Goal: Transaction & Acquisition: Purchase product/service

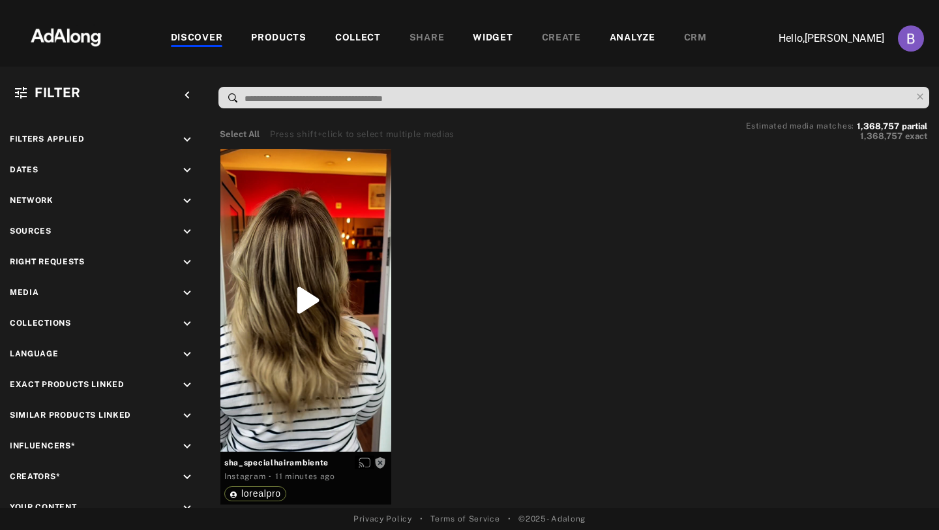
click at [298, 37] on div "PRODUCTS" at bounding box center [278, 39] width 55 height 16
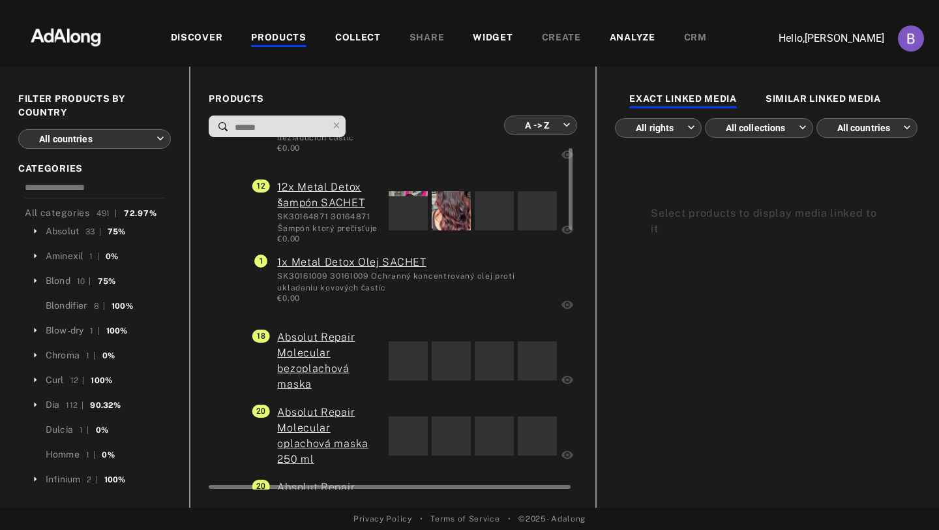
scroll to position [46, 0]
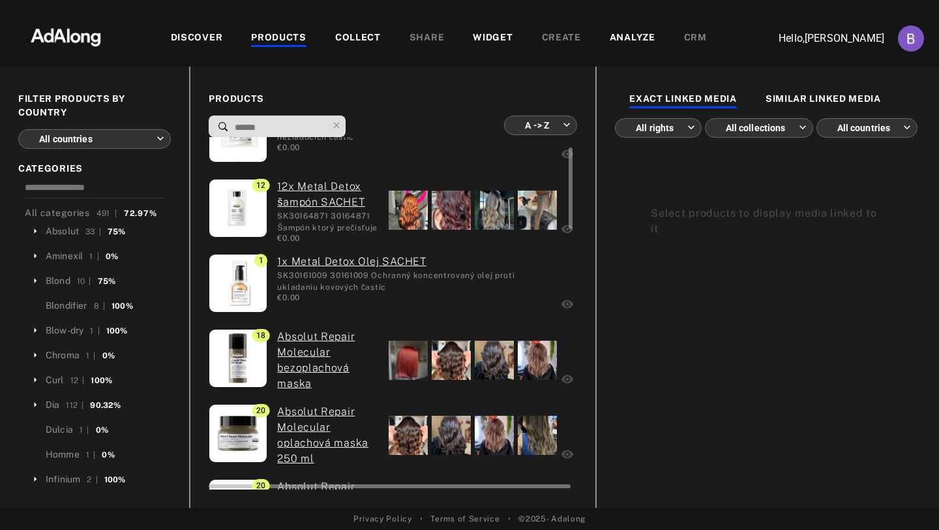
click at [353, 228] on div "SK30164871 30164871 Šampón ktorý prečisťuje vlasy od kovových častíc" at bounding box center [328, 221] width 102 height 22
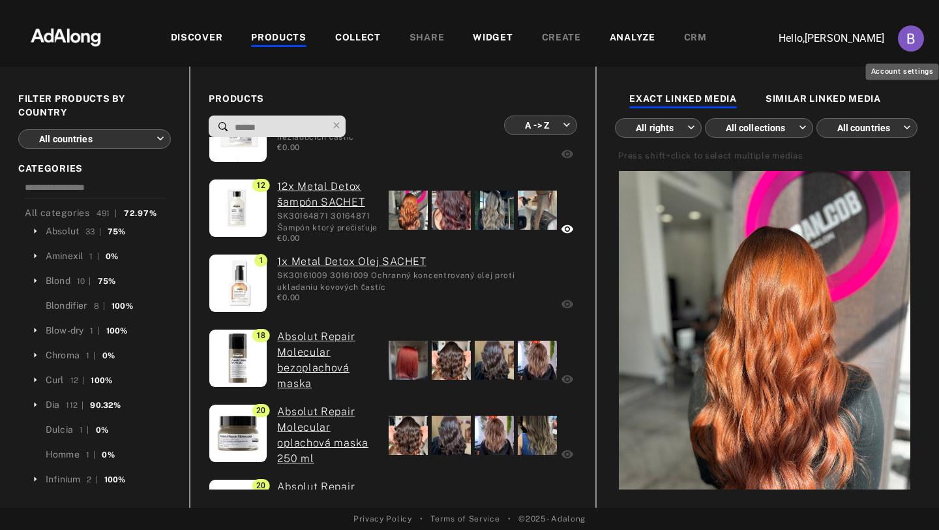
click at [907, 44] on img "Account settings" at bounding box center [911, 38] width 26 height 26
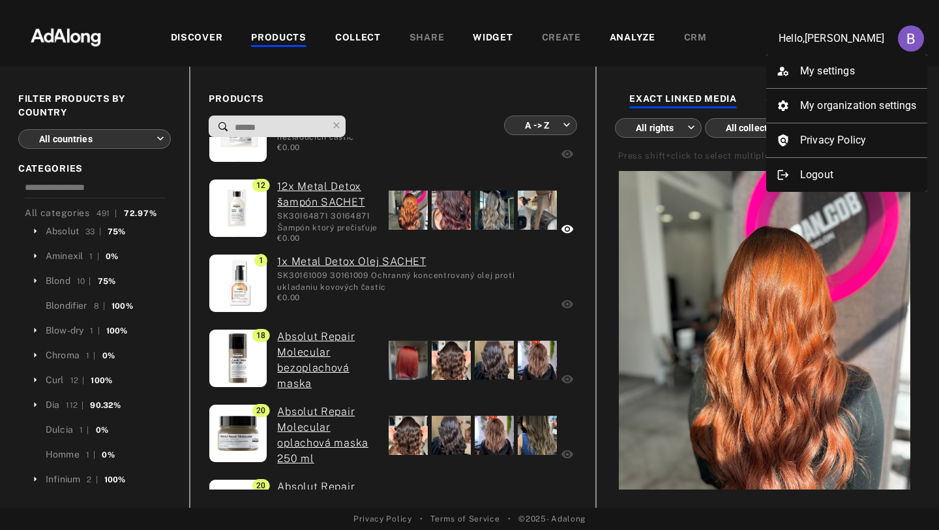
click at [912, 40] on div at bounding box center [469, 265] width 939 height 530
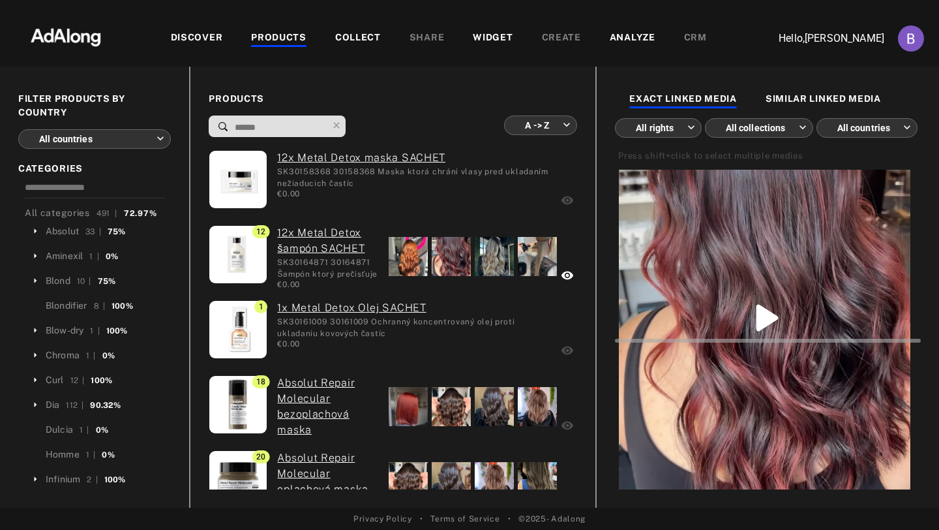
scroll to position [1040, 0]
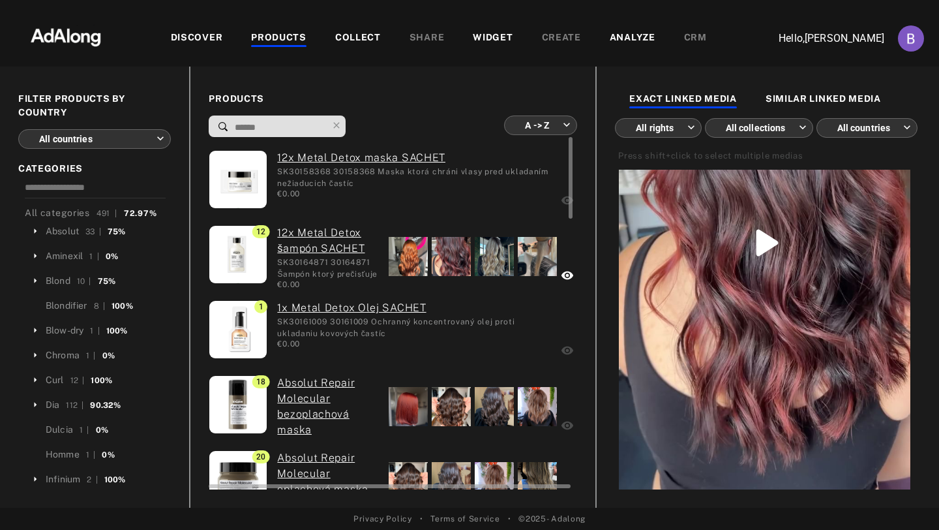
click at [503, 286] on div at bounding box center [473, 256] width 172 height 62
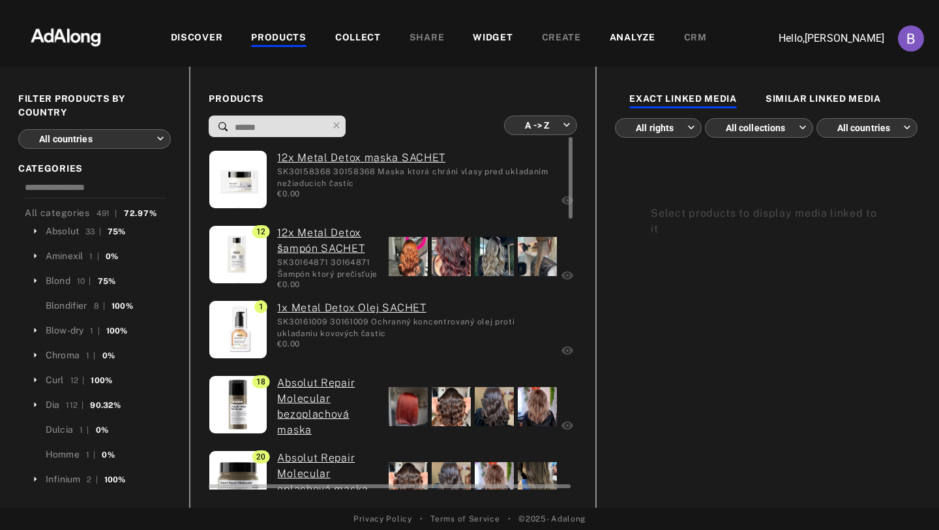
click at [490, 342] on div "€0.00" at bounding box center [414, 344] width 274 height 12
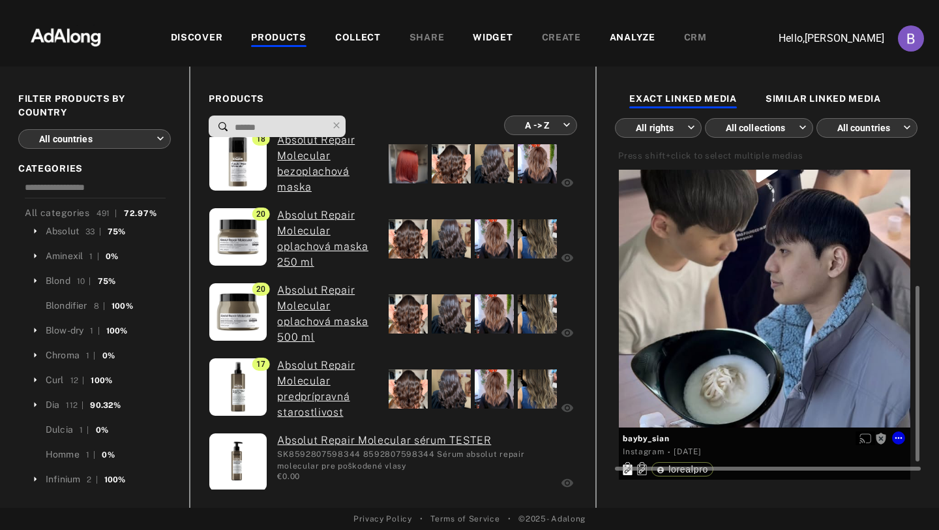
scroll to position [0, 0]
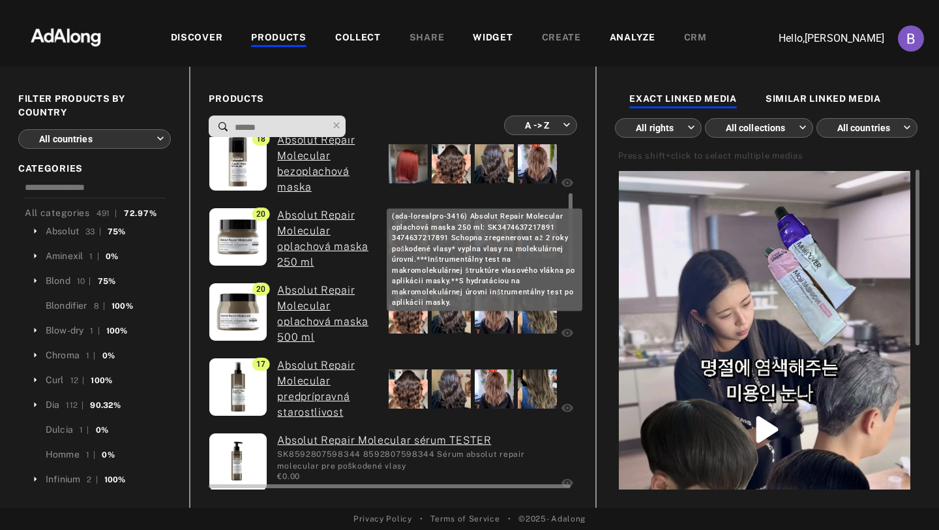
click at [365, 264] on link "Absolut Repair Molecular oplachová maska 250 ml" at bounding box center [328, 238] width 102 height 63
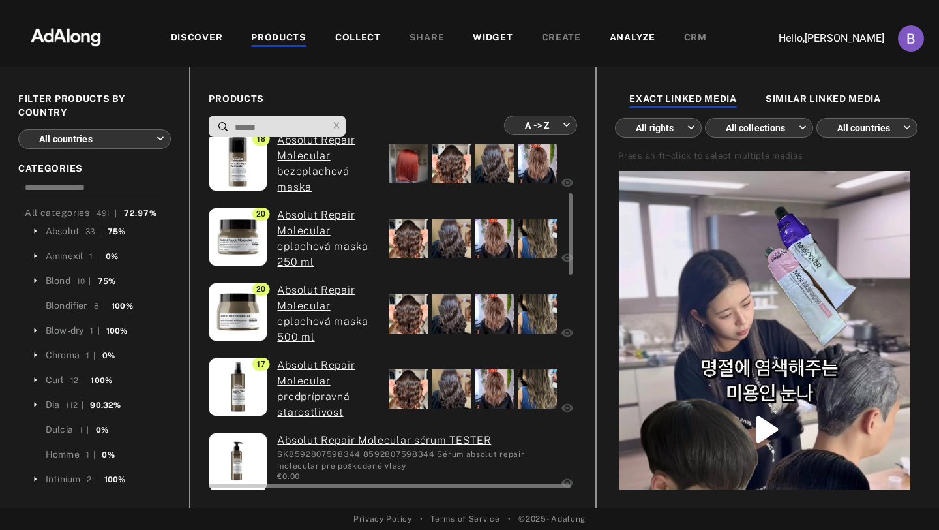
click at [535, 232] on div at bounding box center [537, 238] width 39 height 39
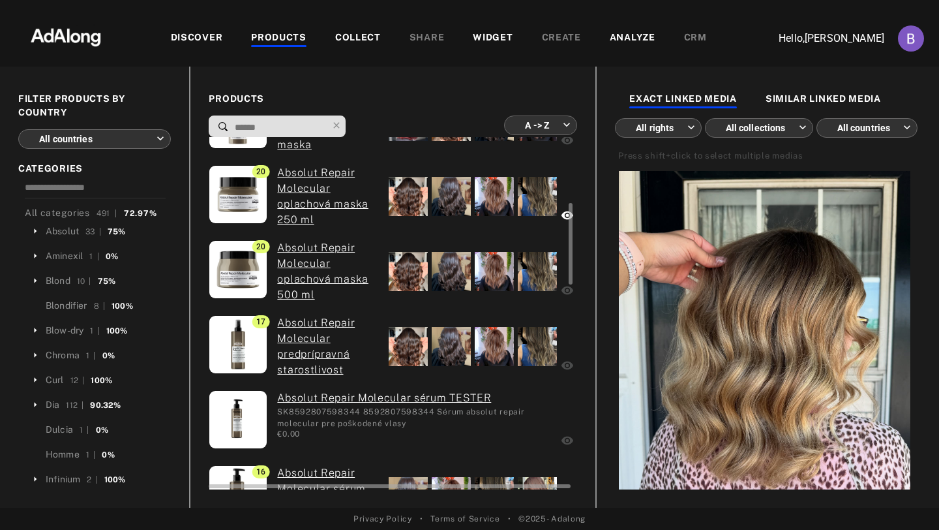
click at [529, 262] on div at bounding box center [537, 271] width 39 height 39
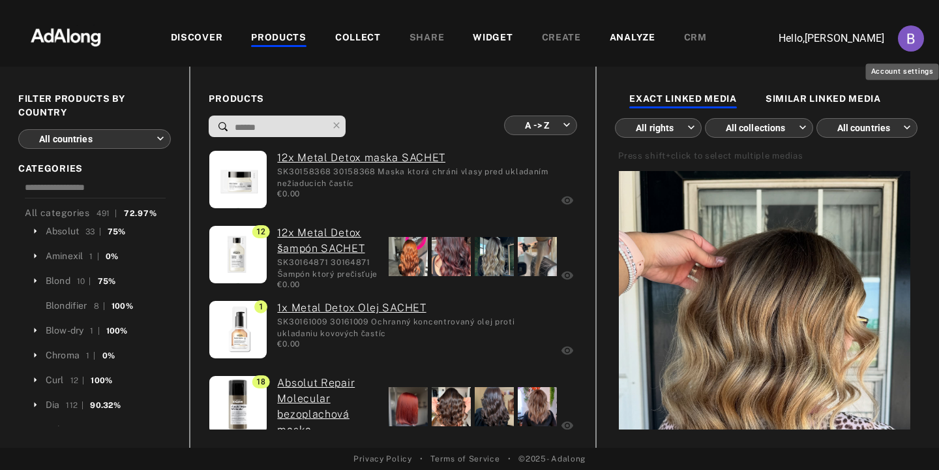
click at [906, 36] on img "Account settings" at bounding box center [911, 38] width 26 height 26
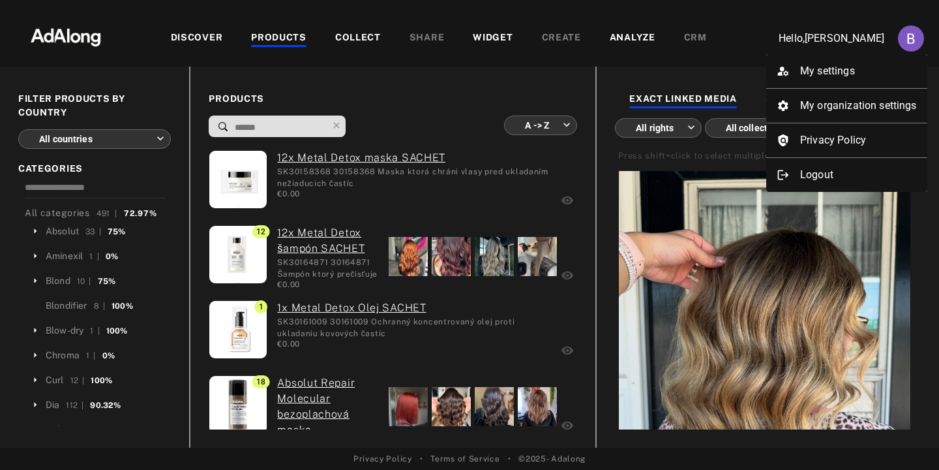
click at [740, 37] on div at bounding box center [469, 235] width 939 height 470
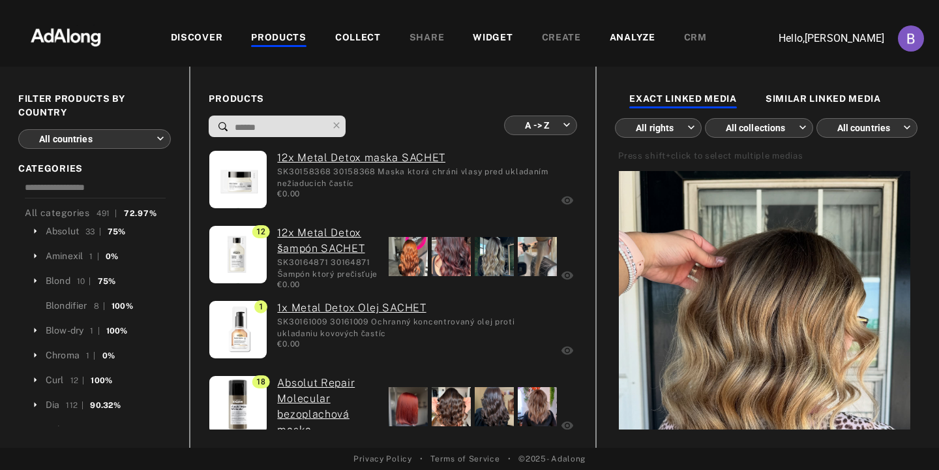
click at [263, 42] on div "PRODUCTS" at bounding box center [278, 39] width 55 height 16
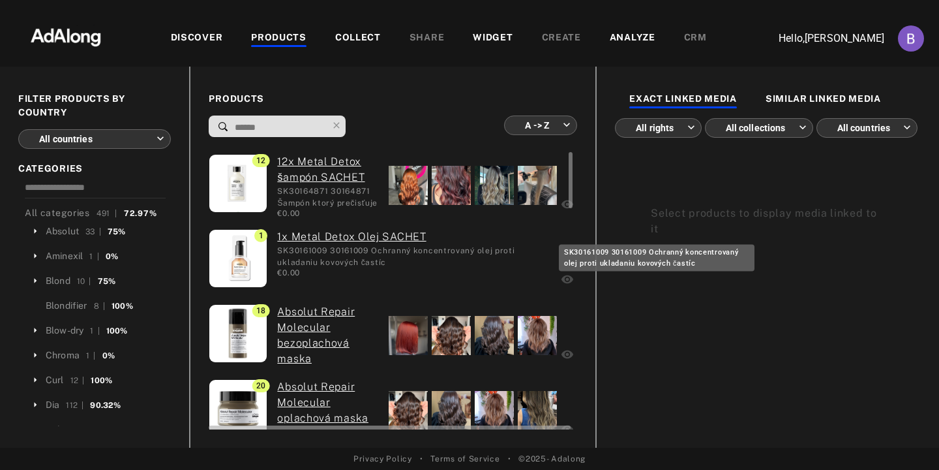
scroll to position [72, 0]
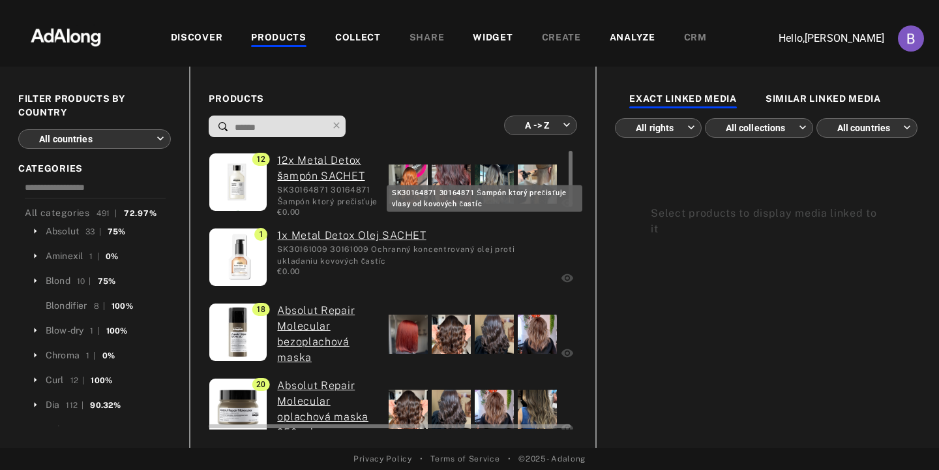
click at [371, 198] on div "SK30164871 30164871 Šampón ktorý prečisťuje vlasy od kovových častíc" at bounding box center [328, 195] width 102 height 22
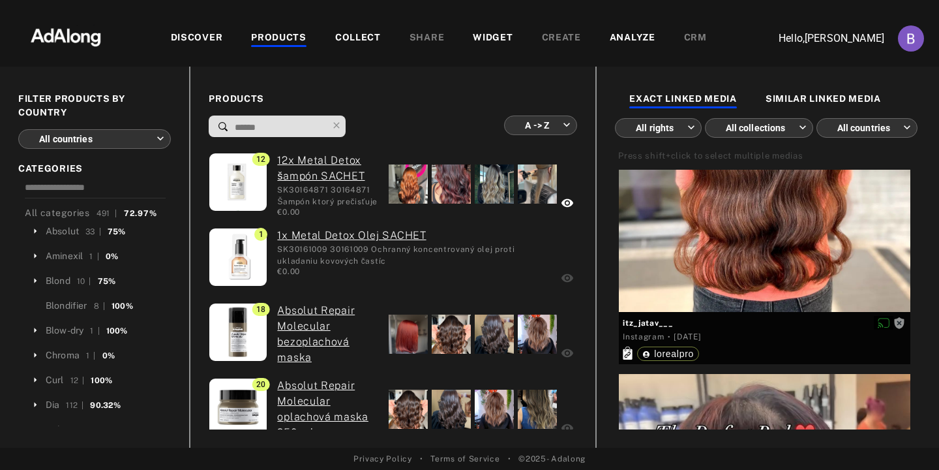
scroll to position [0, 0]
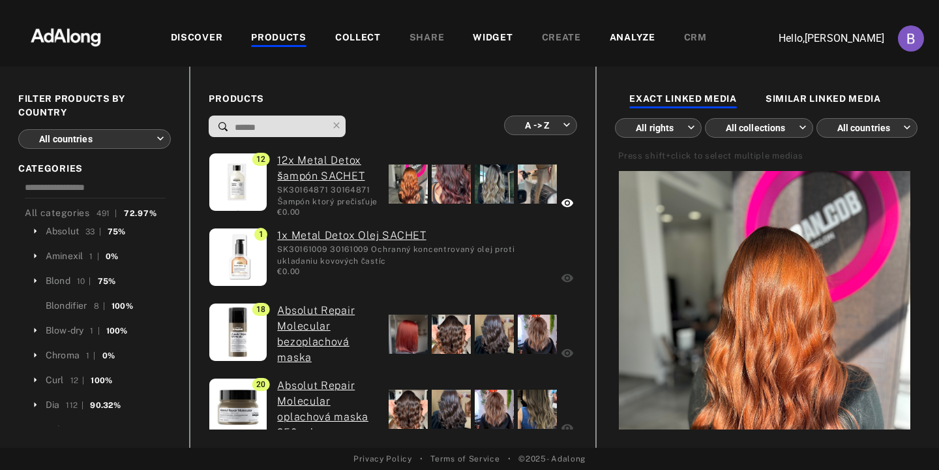
click at [257, 41] on div "PRODUCTS" at bounding box center [278, 39] width 55 height 16
click at [258, 41] on div "PRODUCTS" at bounding box center [278, 39] width 55 height 16
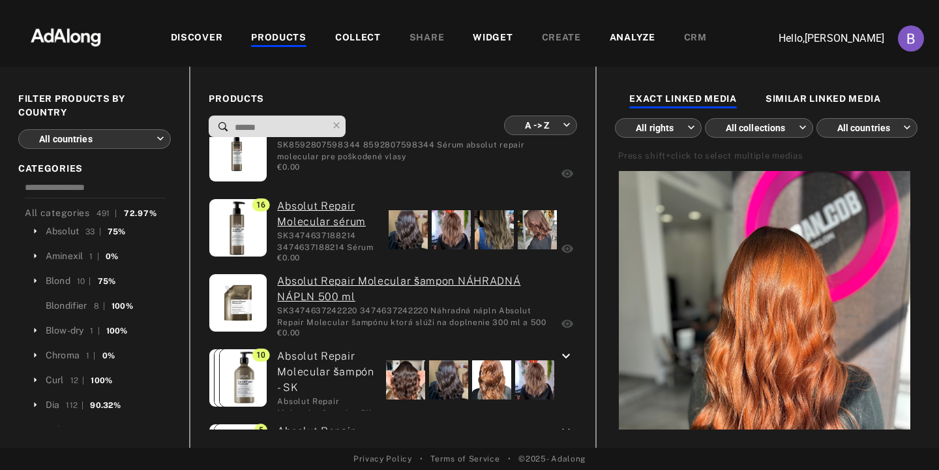
scroll to position [444, 0]
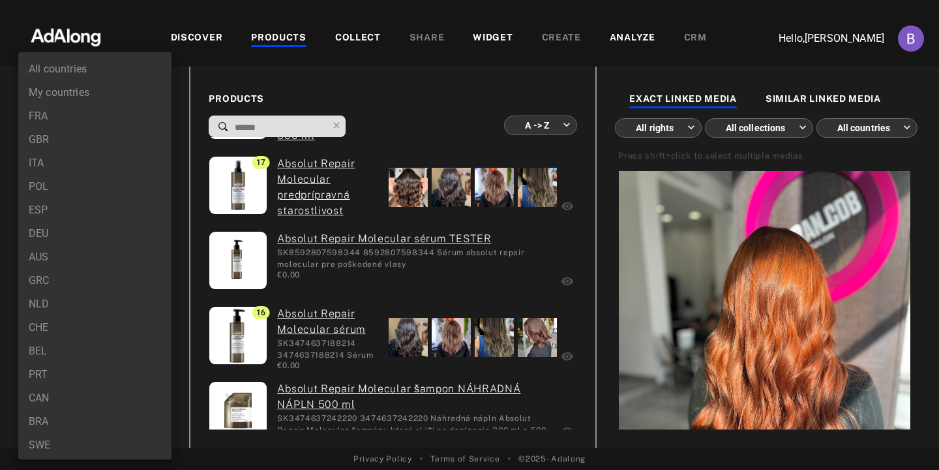
click at [123, 136] on body "DISCOVER PRODUCTS COLLECT SHARE WIDGET CREATE ANALYZE CRM Hello, Bohdan Chechyn…" at bounding box center [469, 235] width 939 height 470
click at [36, 117] on li "FRA" at bounding box center [94, 115] width 153 height 23
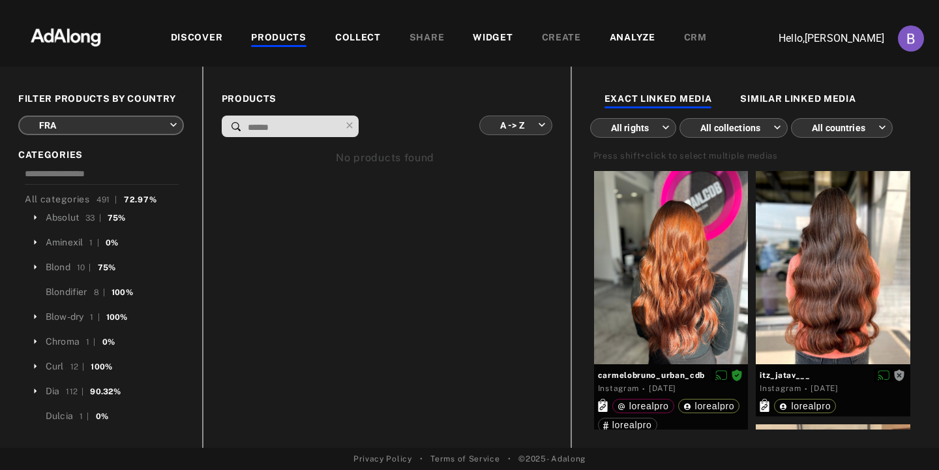
click at [138, 122] on body "DISCOVER PRODUCTS COLLECT SHARE WIDGET CREATE ANALYZE CRM Hello, Bohdan Chechyn…" at bounding box center [469, 235] width 939 height 470
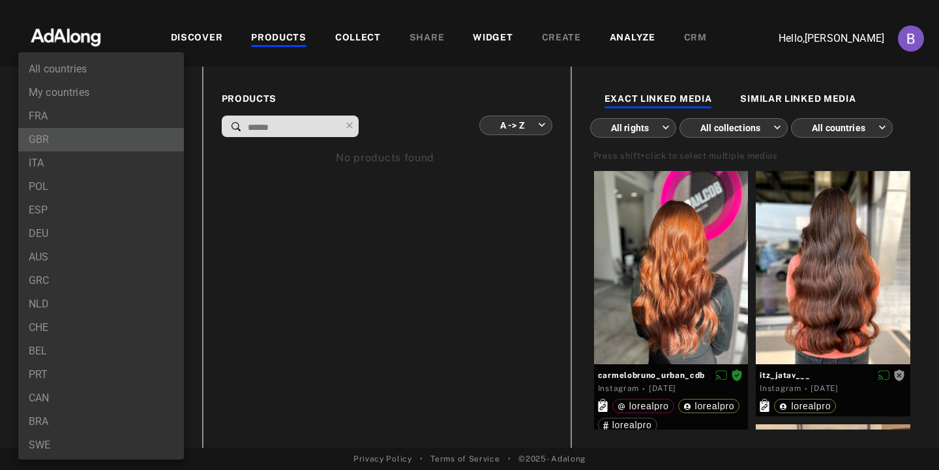
click at [108, 142] on li "GBR" at bounding box center [101, 139] width 166 height 23
click at [157, 122] on body "DISCOVER PRODUCTS COLLECT SHARE WIDGET CREATE ANALYZE CRM Hello, Bohdan Chechyn…" at bounding box center [469, 235] width 939 height 470
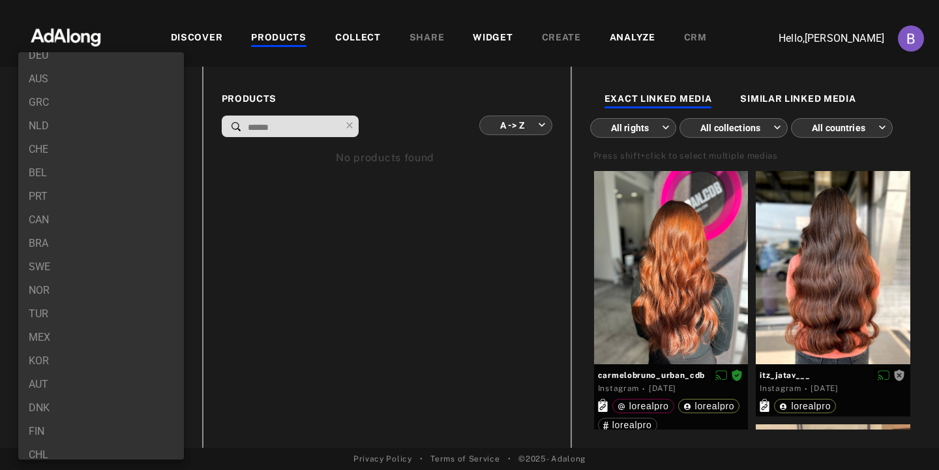
scroll to position [284, 0]
click at [143, 357] on li "CHL" at bounding box center [101, 348] width 166 height 23
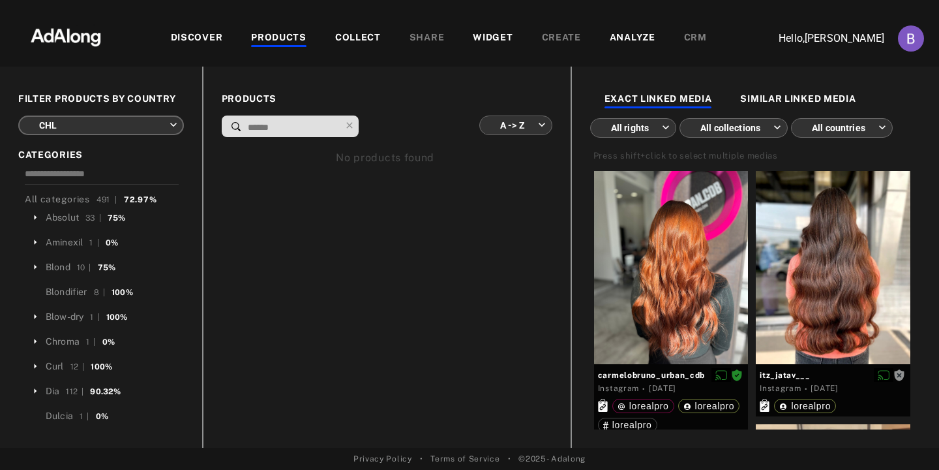
click at [166, 125] on body "DISCOVER PRODUCTS COLLECT SHARE WIDGET CREATE ANALYZE CRM Hello, Bohdan Chechyn…" at bounding box center [469, 235] width 939 height 470
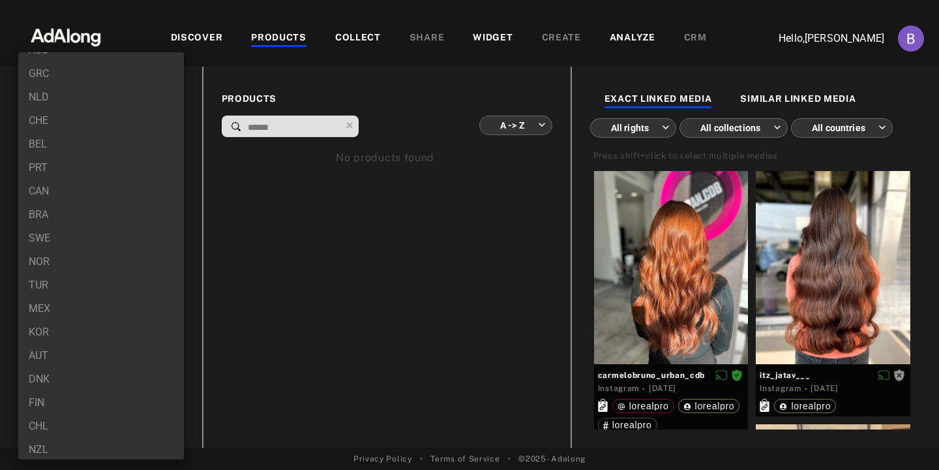
scroll to position [201, 0]
click at [58, 243] on li "SWE" at bounding box center [101, 243] width 166 height 23
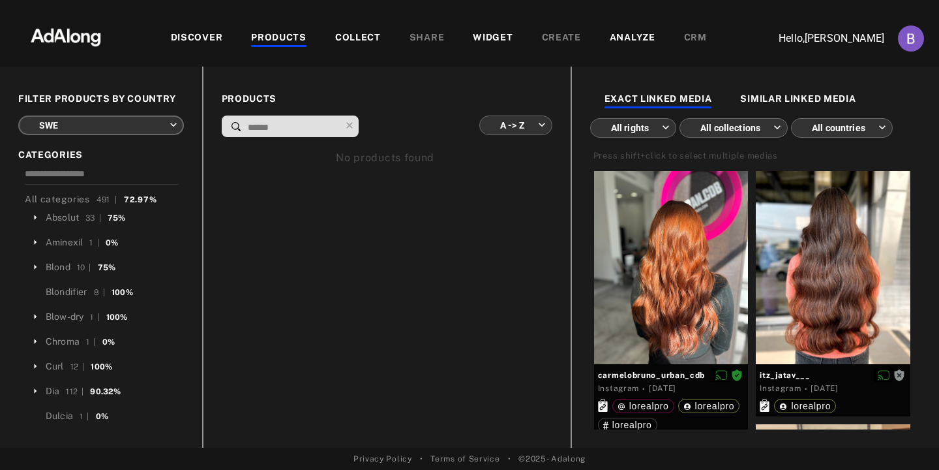
click at [74, 140] on body "DISCOVER PRODUCTS COLLECT SHARE WIDGET CREATE ANALYZE CRM Hello, Bohdan Chechyn…" at bounding box center [469, 235] width 939 height 470
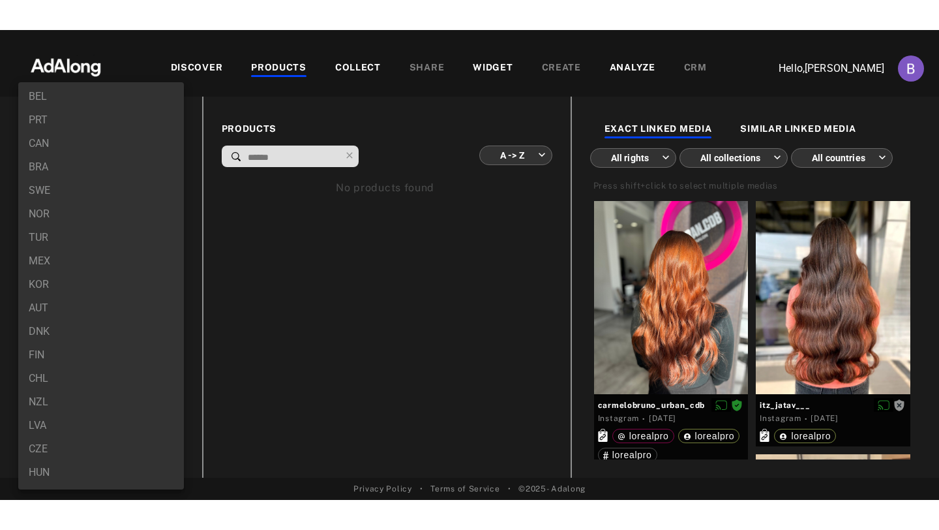
scroll to position [0, 0]
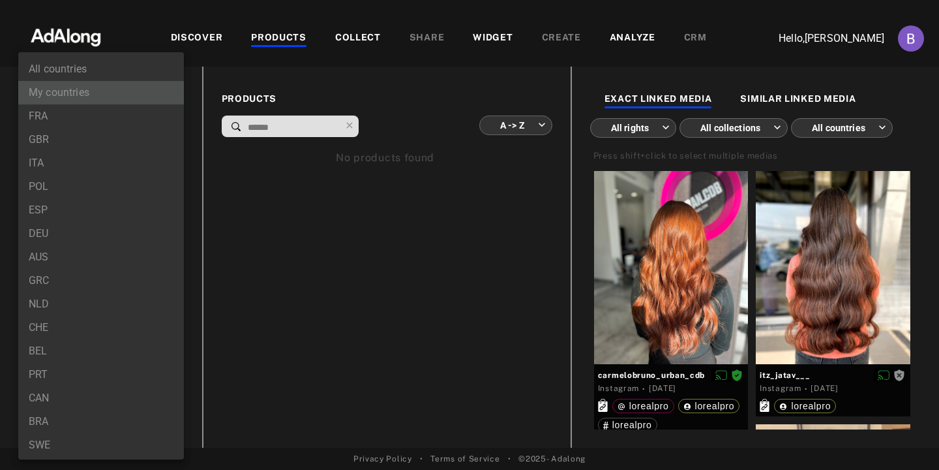
click at [91, 87] on li "My countries" at bounding box center [101, 92] width 166 height 23
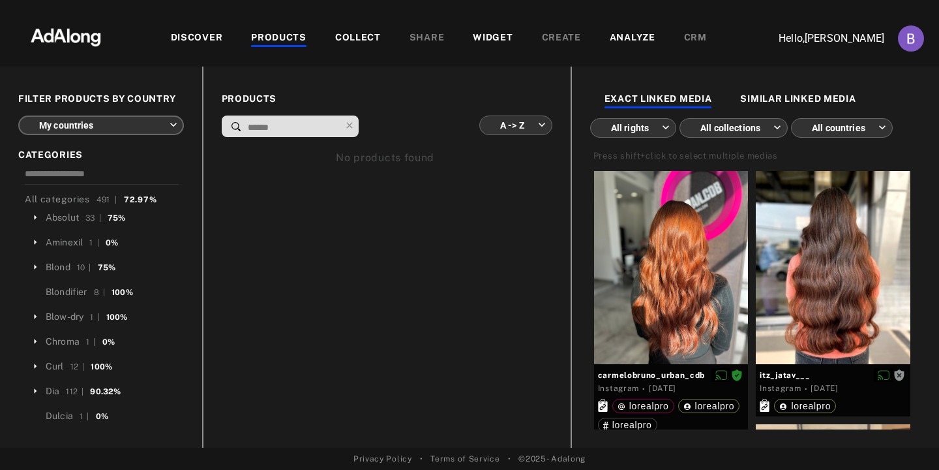
click at [104, 122] on body "**********" at bounding box center [469, 235] width 939 height 470
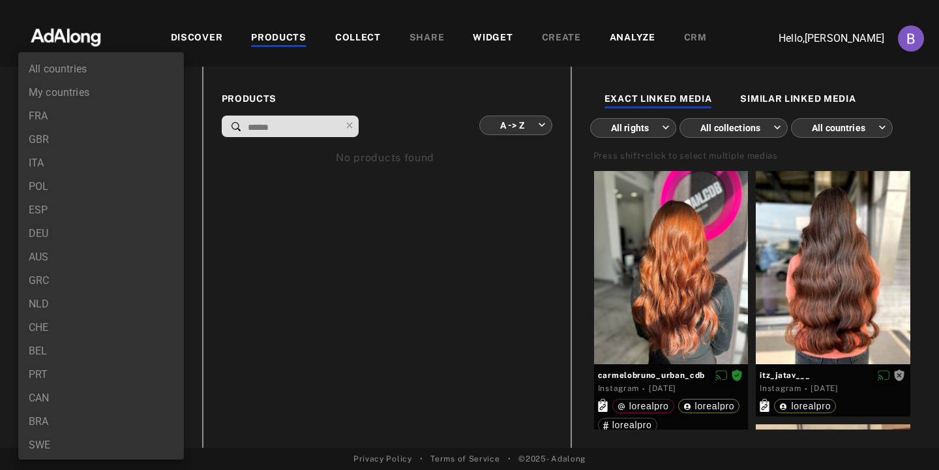
click at [86, 71] on li "All countries" at bounding box center [101, 68] width 166 height 23
type input "***"
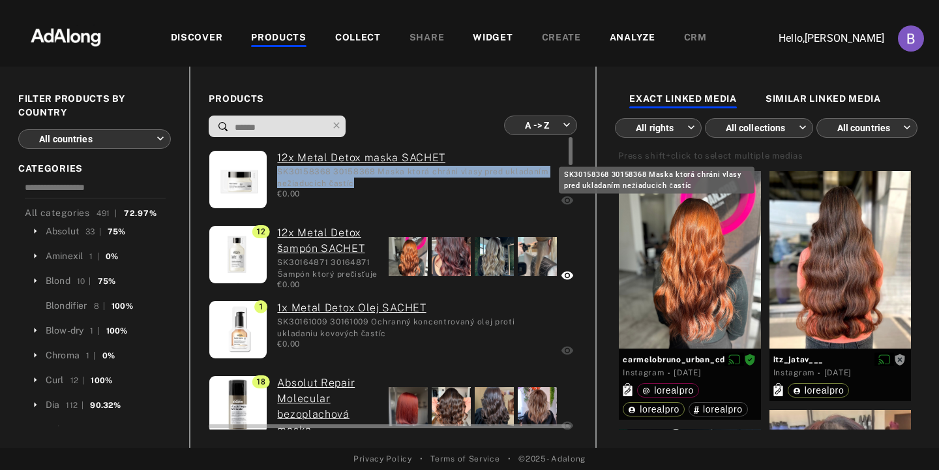
drag, startPoint x: 274, startPoint y: 168, endPoint x: 379, endPoint y: 179, distance: 105.6
click at [379, 179] on div "12x Metal Detox maska SACHET SK30158368 30158368 Maska ktorá chráni vlasy pred …" at bounding box center [409, 181] width 284 height 62
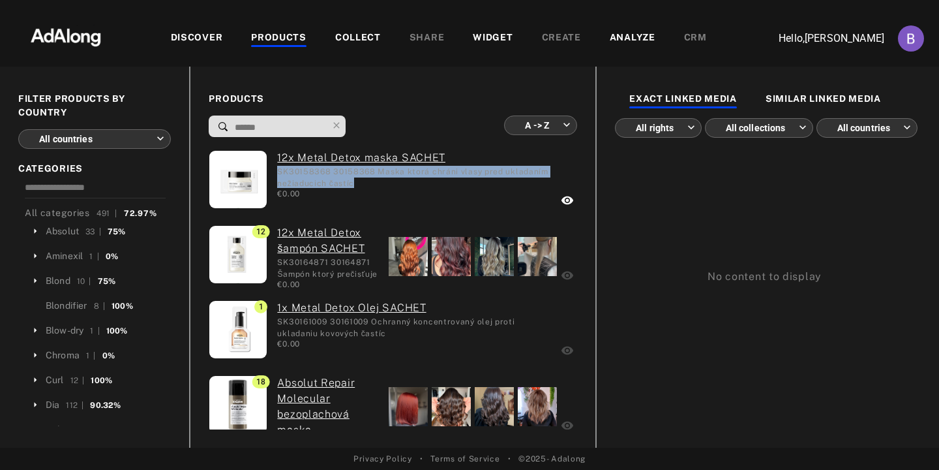
click at [393, 92] on span "PRODUCTS" at bounding box center [393, 99] width 368 height 14
